Goal: Obtain resource: Obtain resource

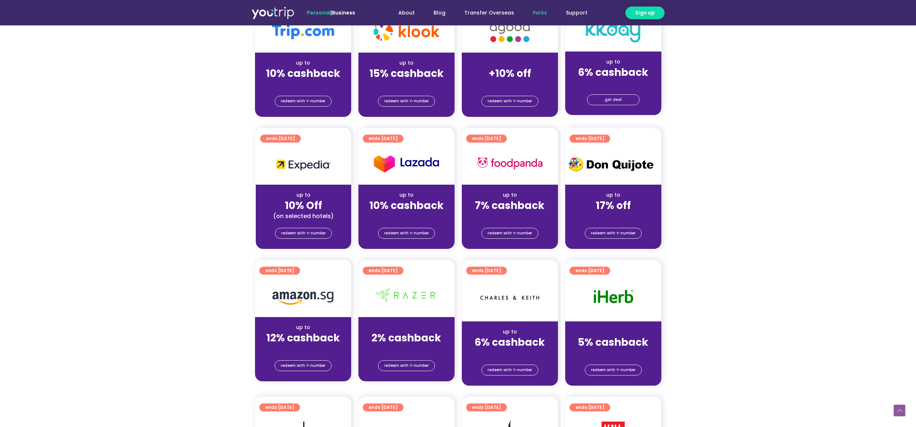
scroll to position [210, 0]
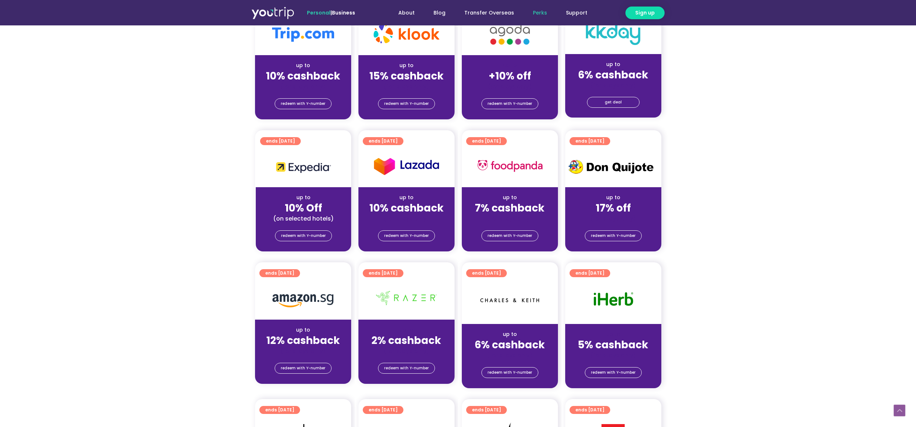
click at [155, 108] on section "ends [DATE] up to 10% cashback (for stays only) redeem with Y-number ends [DATE…" at bounding box center [458, 63] width 916 height 130
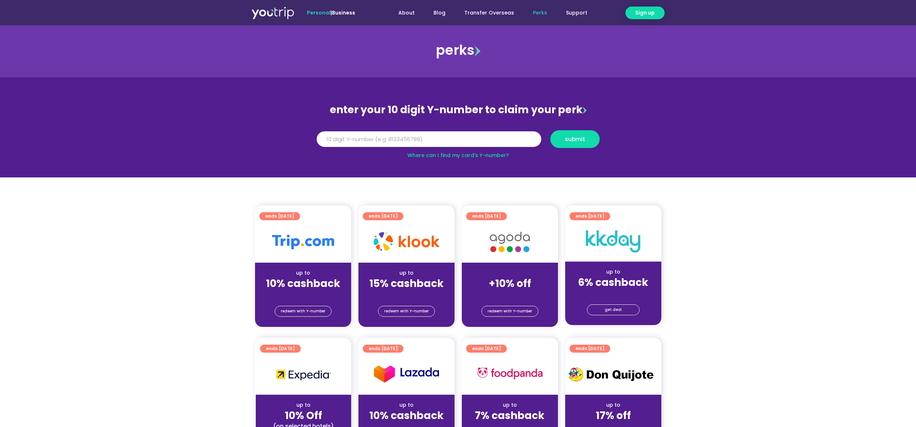
scroll to position [0, 0]
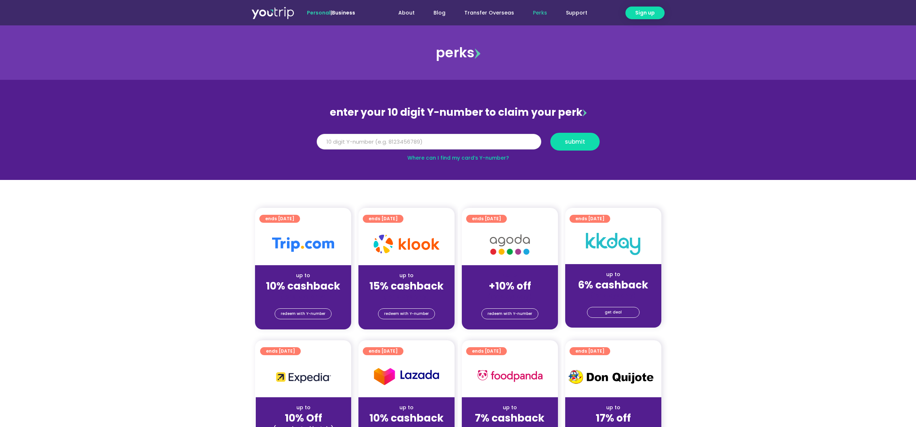
click at [339, 145] on input "Y Number" at bounding box center [429, 142] width 224 height 16
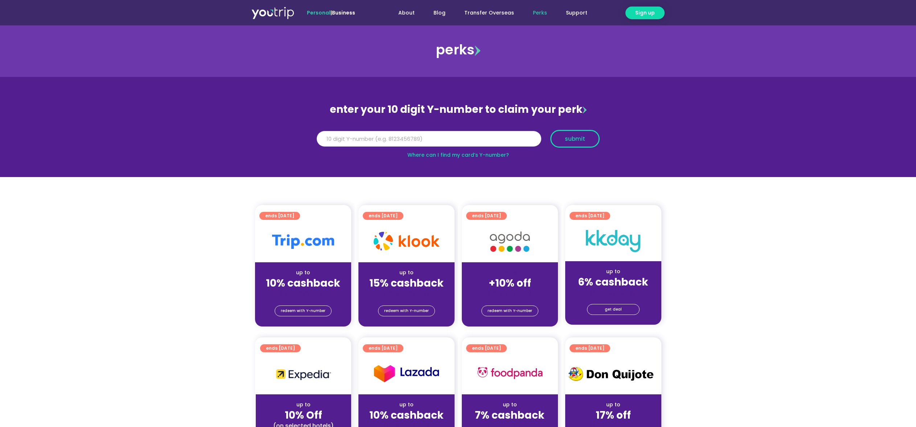
type input "5162400186976119"
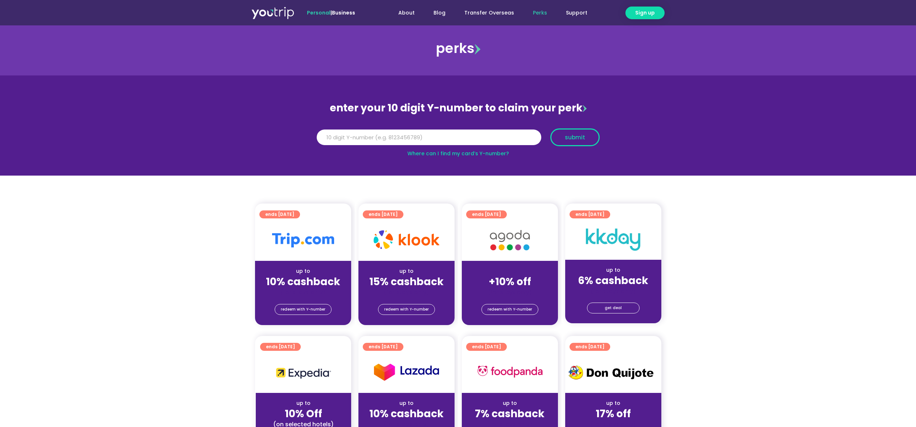
click at [562, 136] on span "submit" at bounding box center [574, 137] width 37 height 5
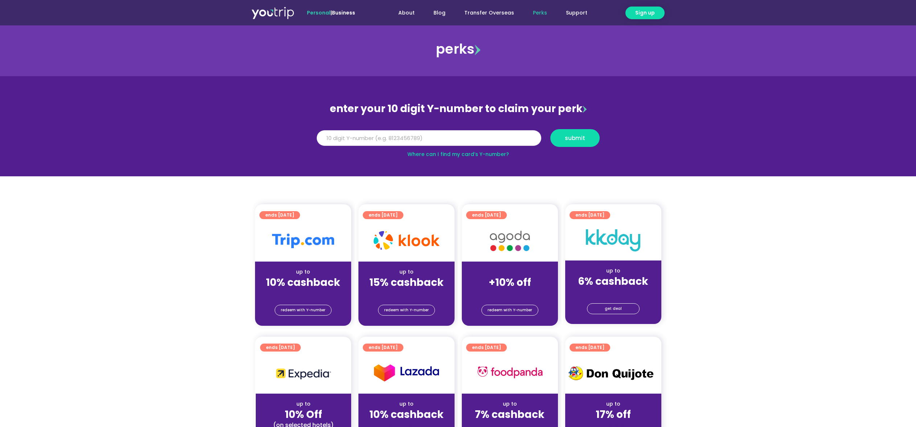
drag, startPoint x: 372, startPoint y: 137, endPoint x: 306, endPoint y: 137, distance: 65.3
click at [306, 137] on section "enter your 10 digit Y-number to claim your perk Y Number 5162400186976119 submi…" at bounding box center [458, 126] width 916 height 100
type input "81368404413"
click at [576, 140] on span "submit" at bounding box center [575, 137] width 20 height 5
drag, startPoint x: 365, startPoint y: 137, endPoint x: 297, endPoint y: 137, distance: 67.5
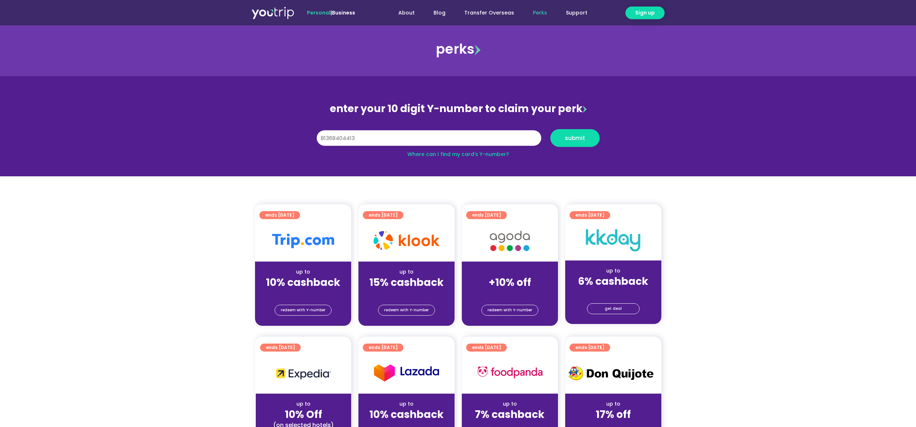
click at [297, 137] on section "enter your 10 digit Y-number to claim your perk Y Number 81368404413 submit Whe…" at bounding box center [458, 126] width 916 height 100
drag, startPoint x: 364, startPoint y: 135, endPoint x: 293, endPoint y: 136, distance: 70.7
click at [293, 136] on section "enter your 10 digit Y-number to claim your perk Y Number 81368404413 submit Whe…" at bounding box center [458, 126] width 916 height 100
type input "-8"
click at [576, 140] on span "submit" at bounding box center [575, 137] width 20 height 5
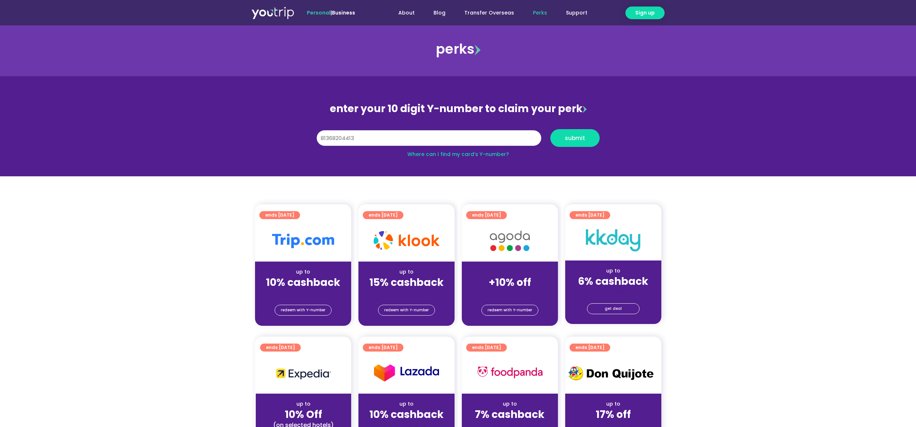
click at [339, 139] on input "81368204413" at bounding box center [429, 138] width 224 height 16
type input "8136804413"
click at [584, 135] on span "submit" at bounding box center [575, 137] width 20 height 5
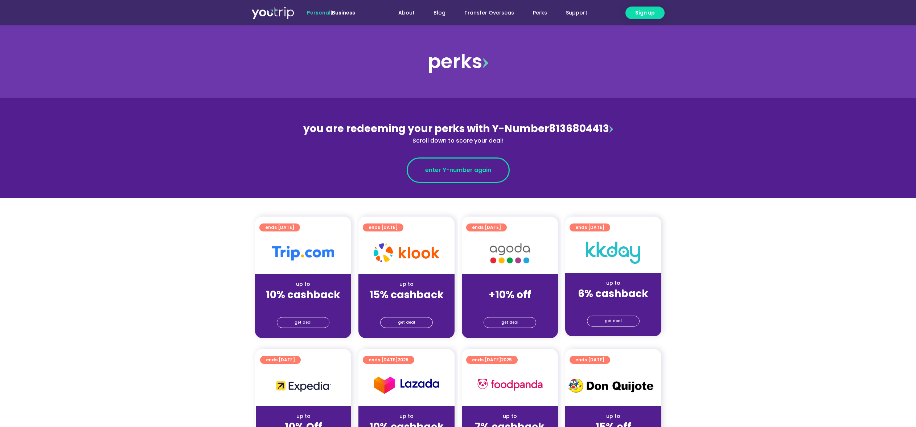
click at [474, 171] on span "enter Y-number again" at bounding box center [458, 170] width 66 height 9
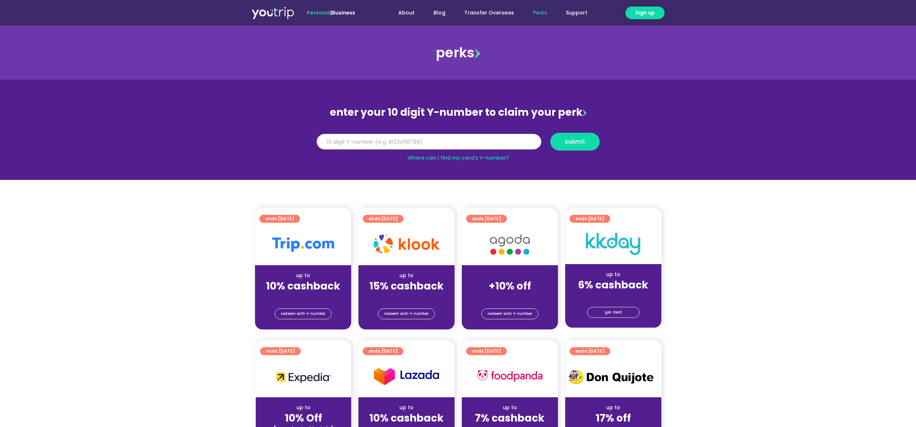
click at [358, 140] on input "Y Number" at bounding box center [429, 142] width 224 height 16
type input "8136804413"
click at [582, 143] on span "submit" at bounding box center [575, 141] width 20 height 5
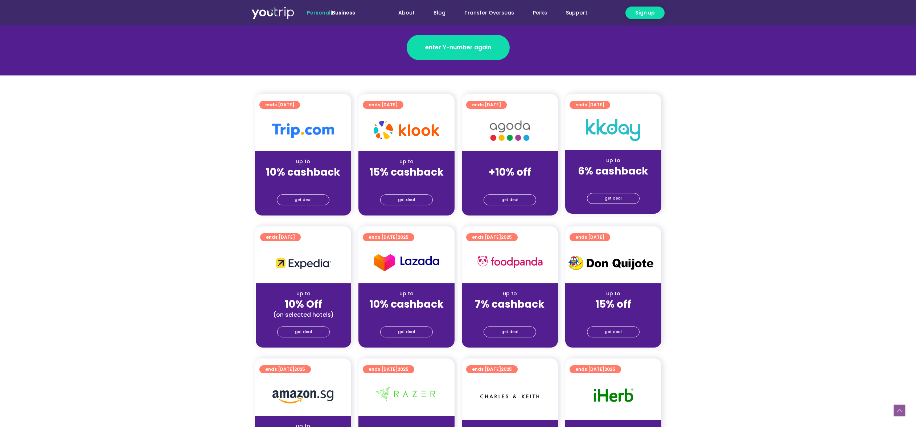
scroll to position [123, 0]
click at [307, 198] on span "get deal" at bounding box center [302, 199] width 17 height 10
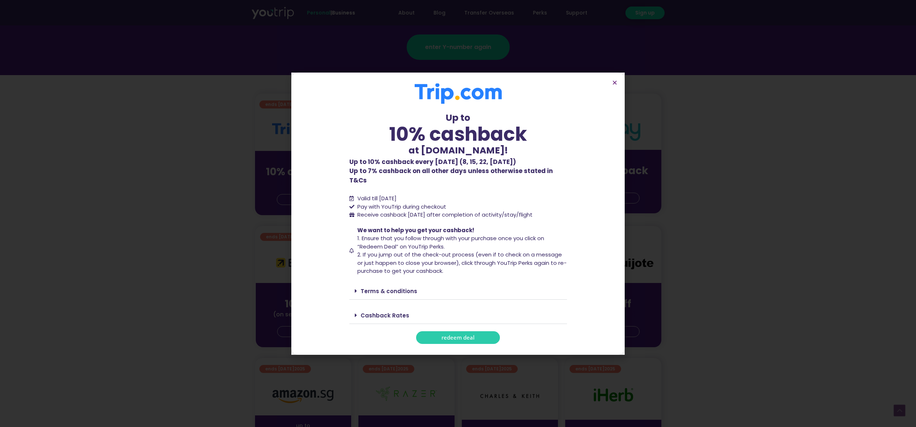
click at [465, 335] on span "redeem deal" at bounding box center [457, 337] width 33 height 5
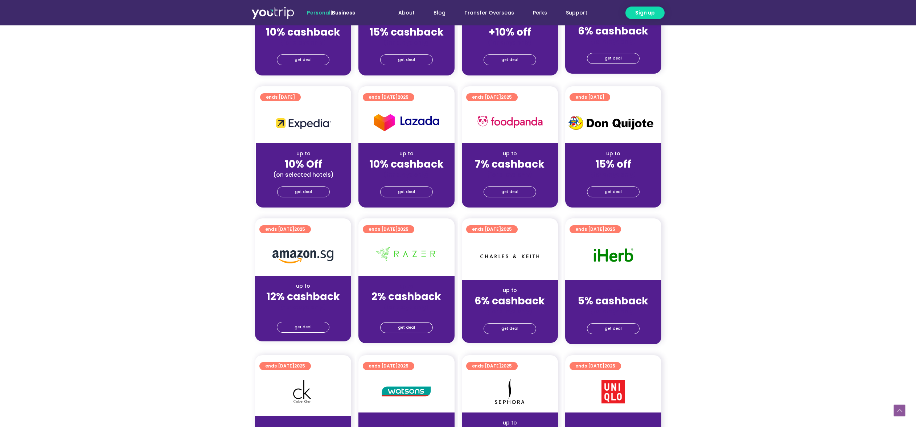
scroll to position [257, 0]
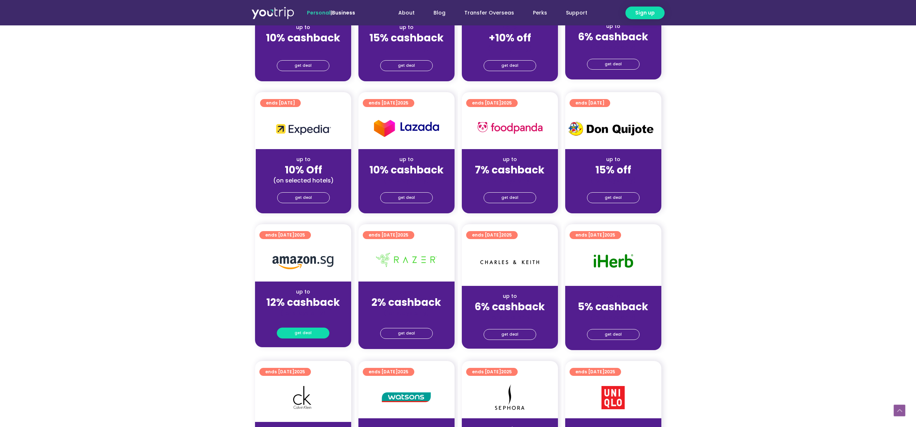
click at [303, 333] on span "get deal" at bounding box center [302, 333] width 17 height 10
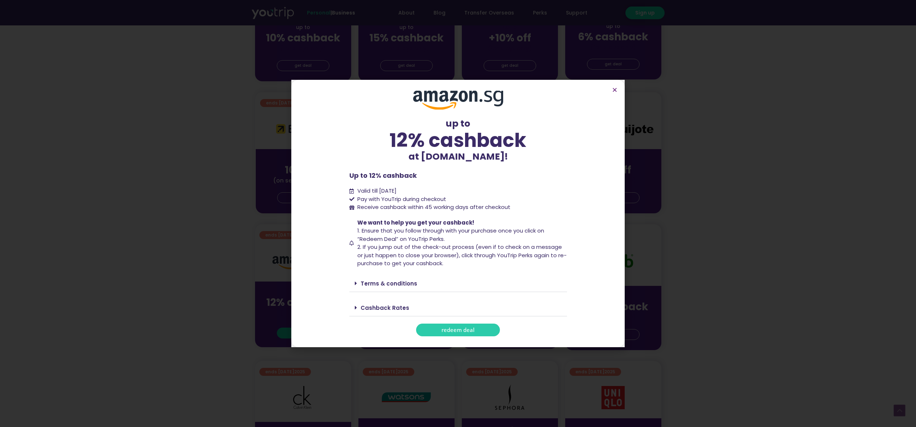
scroll to position [255, 0]
click at [452, 329] on span "redeem deal" at bounding box center [457, 329] width 33 height 5
